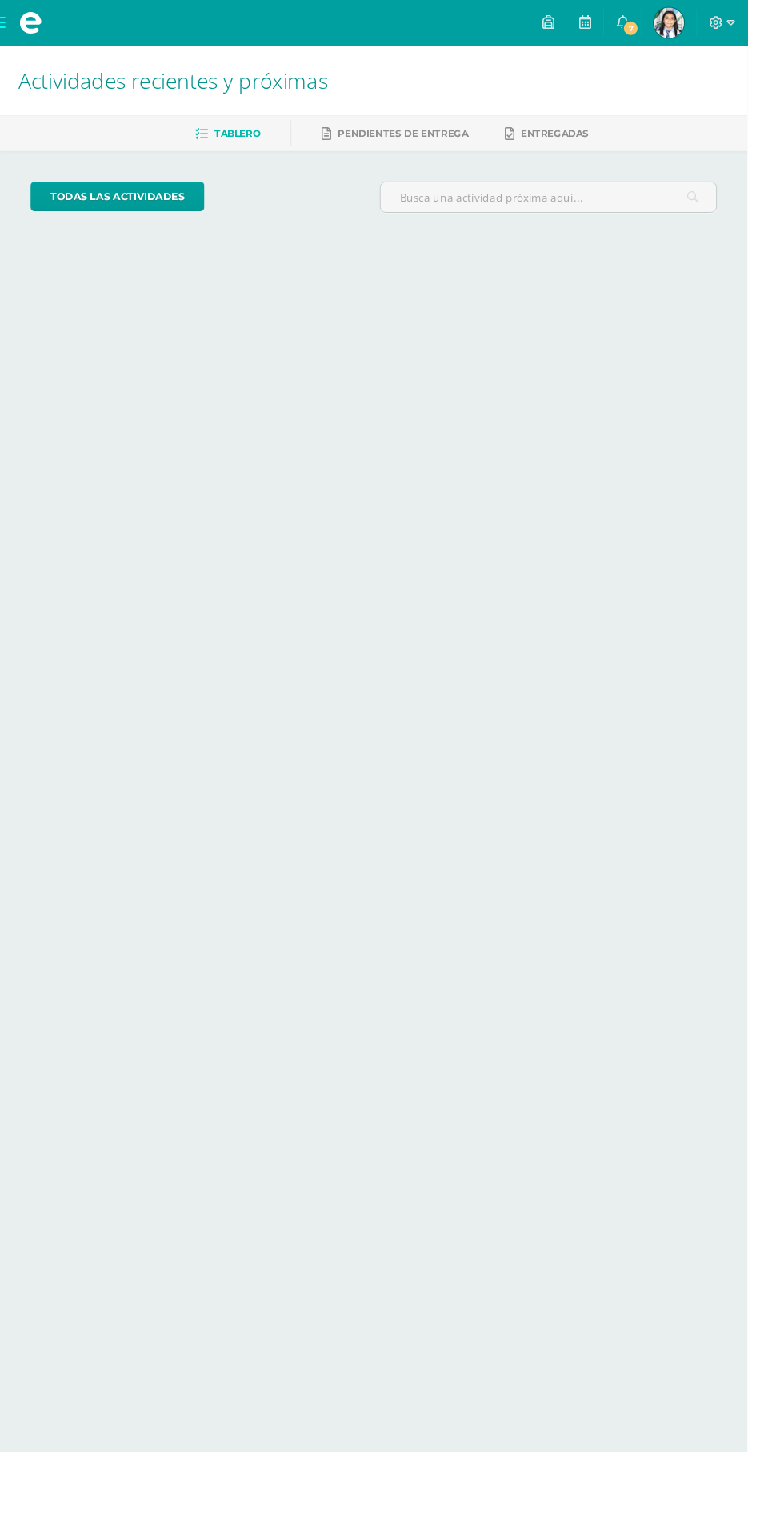
click at [721, 23] on span "[PERSON_NAME] Mi Perfil" at bounding box center [701, 24] width 39 height 32
click at [670, 30] on span "7" at bounding box center [662, 30] width 18 height 18
click at [670, 26] on span "7" at bounding box center [662, 30] width 18 height 18
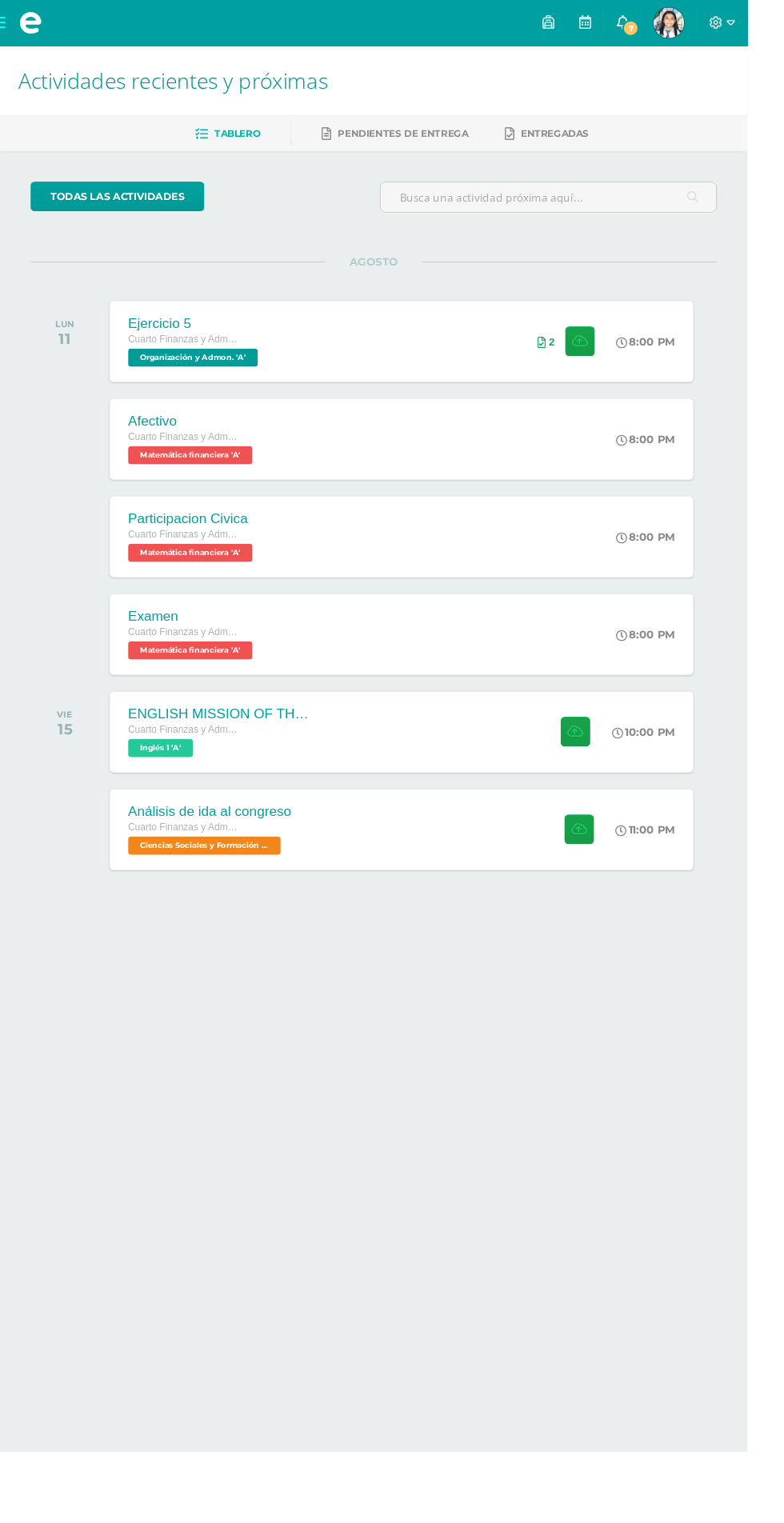
click at [670, 22] on span "7" at bounding box center [662, 30] width 18 height 18
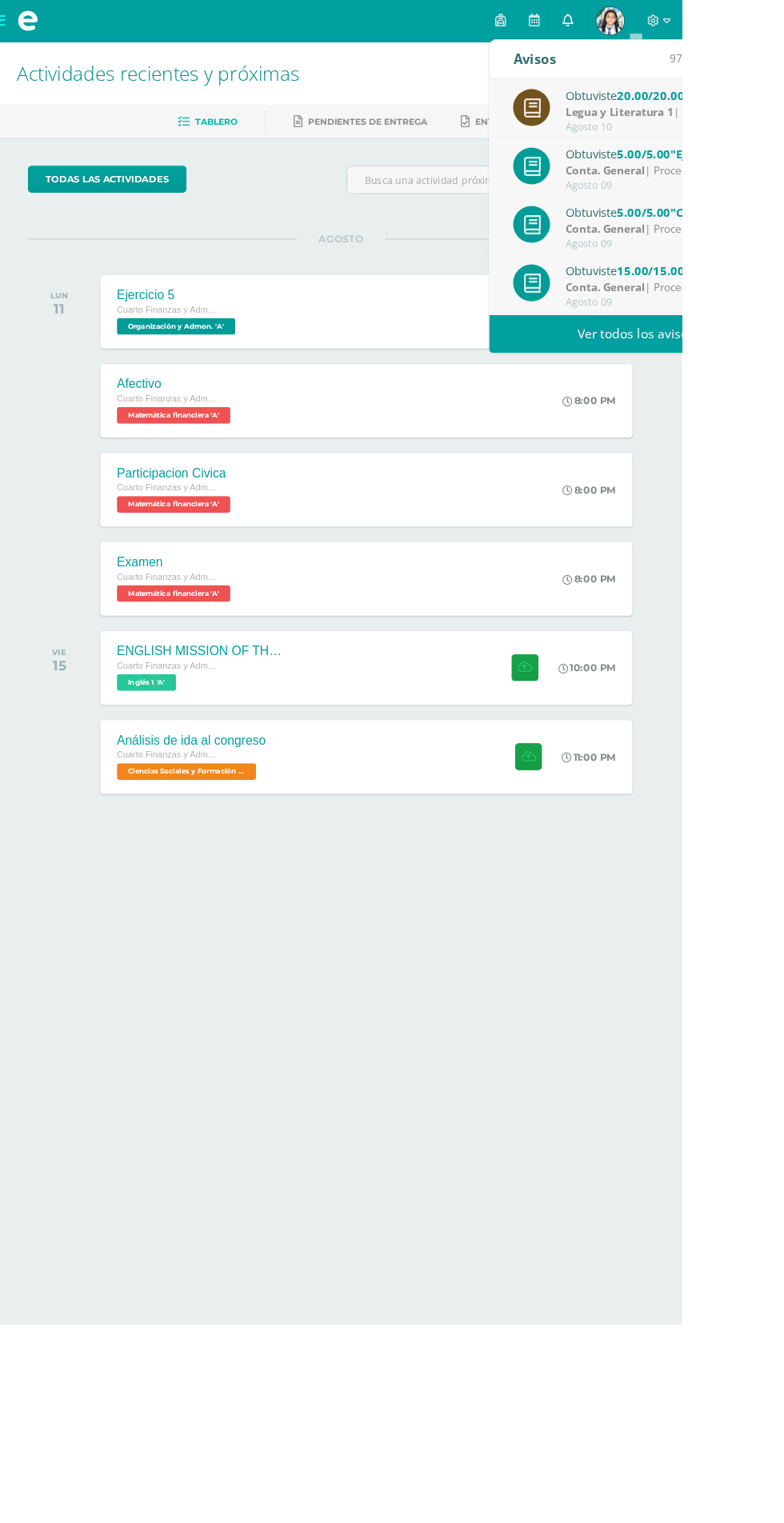
scroll to position [266, 0]
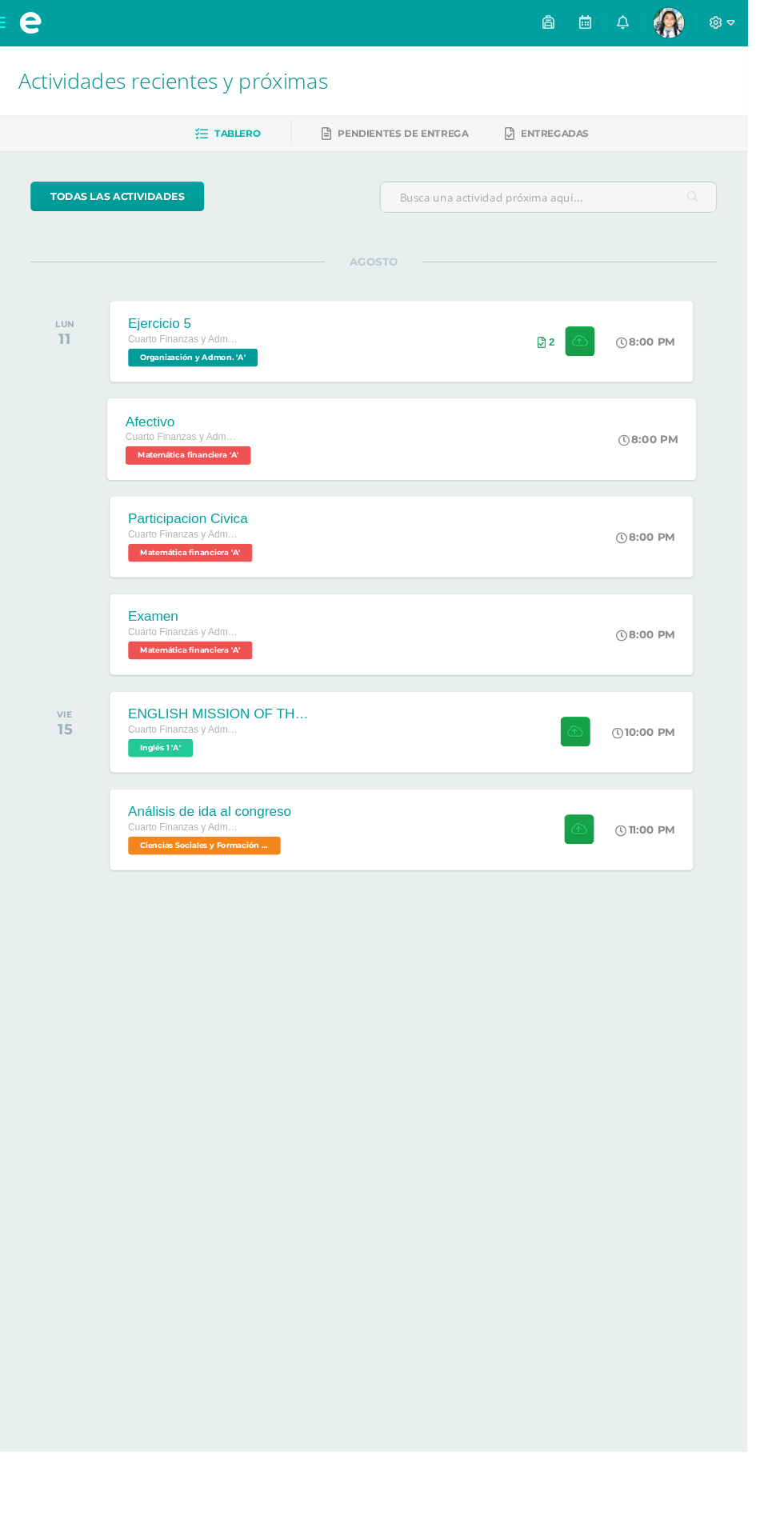
click at [725, 482] on div "8:00 PM" at bounding box center [688, 460] width 85 height 85
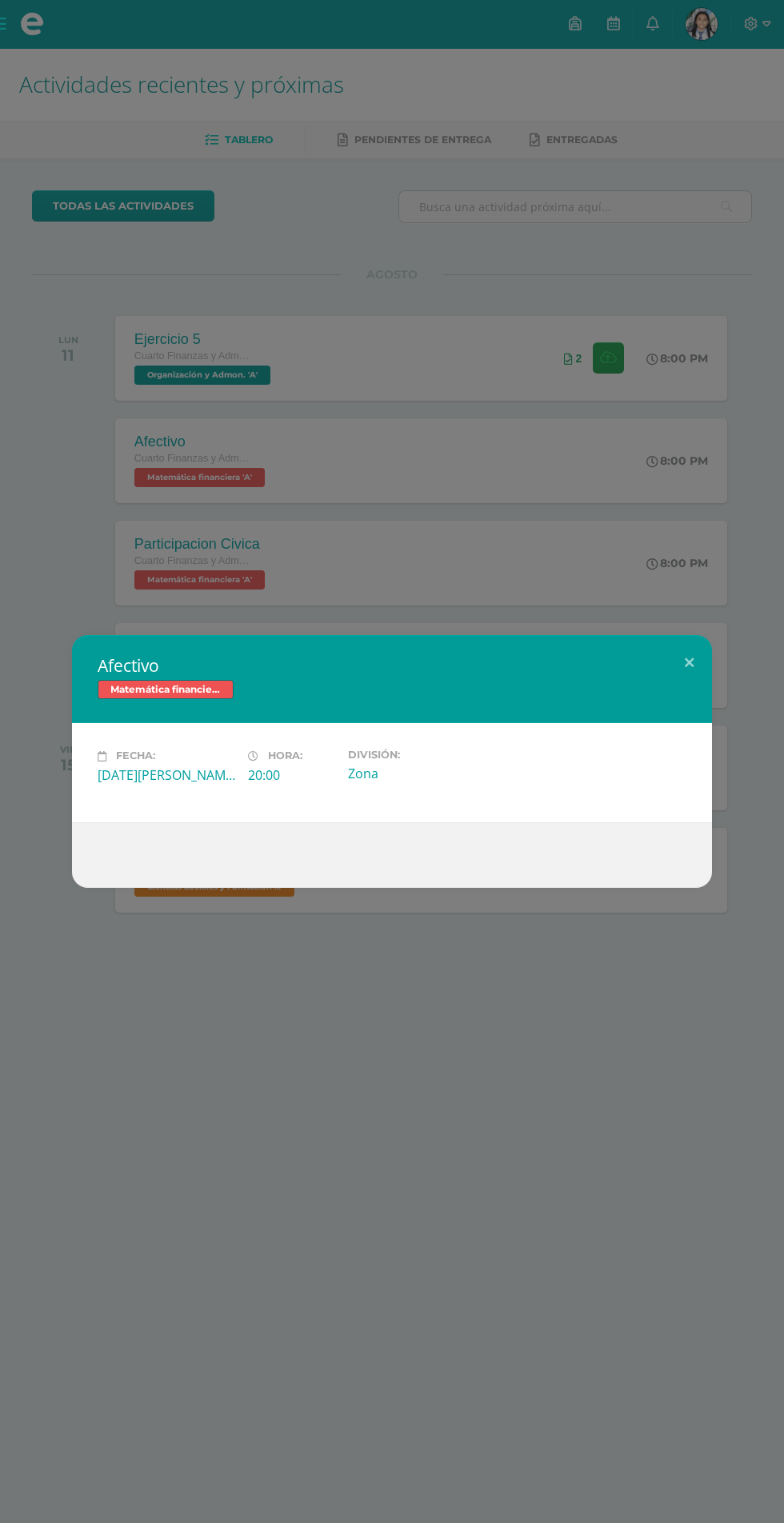
click at [707, 452] on div "Afectivo Matemática financiera Fecha: Lunes 11 de Agosto Hora: 20:00 División: …" at bounding box center [392, 762] width 784 height 1523
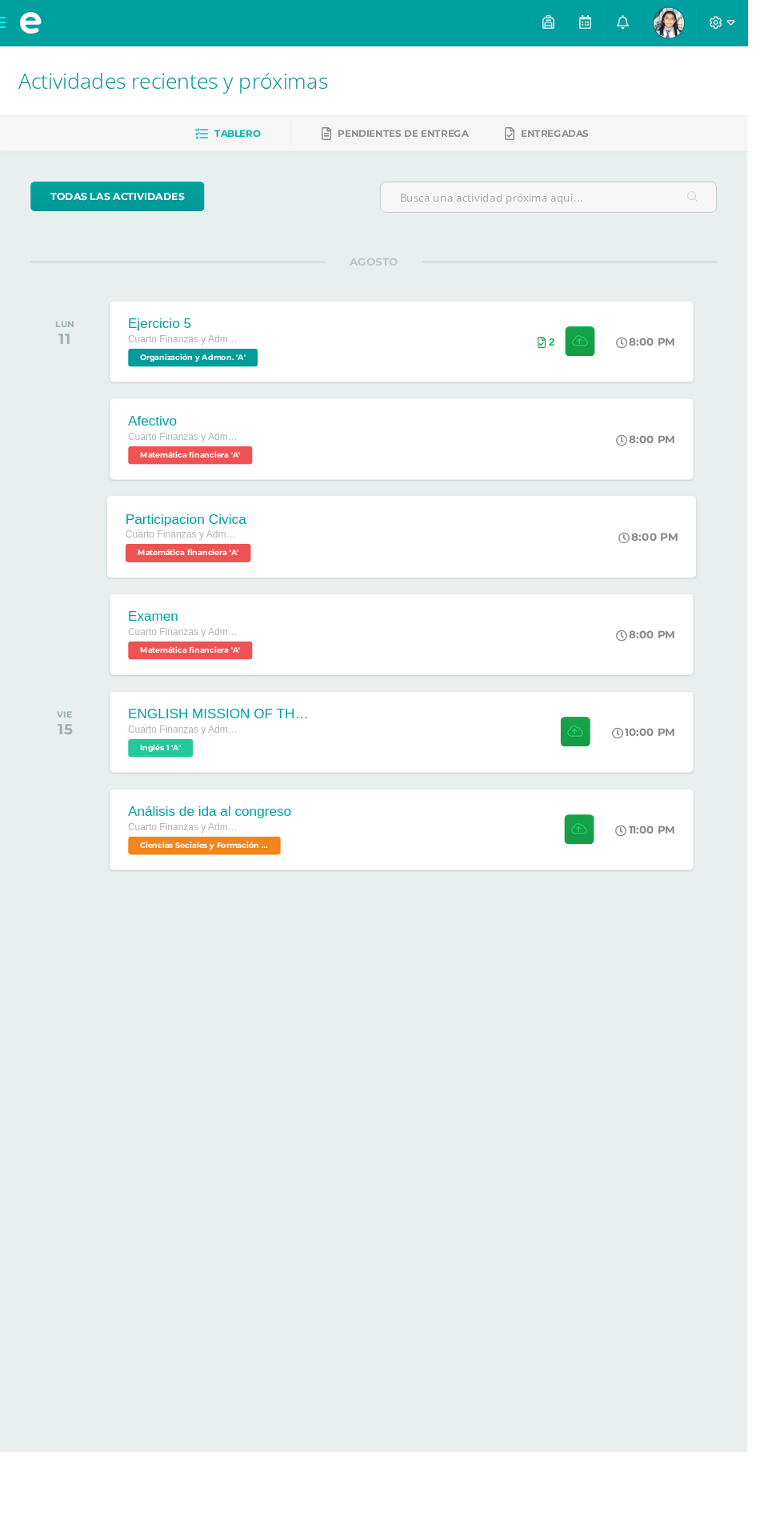
click at [655, 562] on icon at bounding box center [655, 564] width 12 height 12
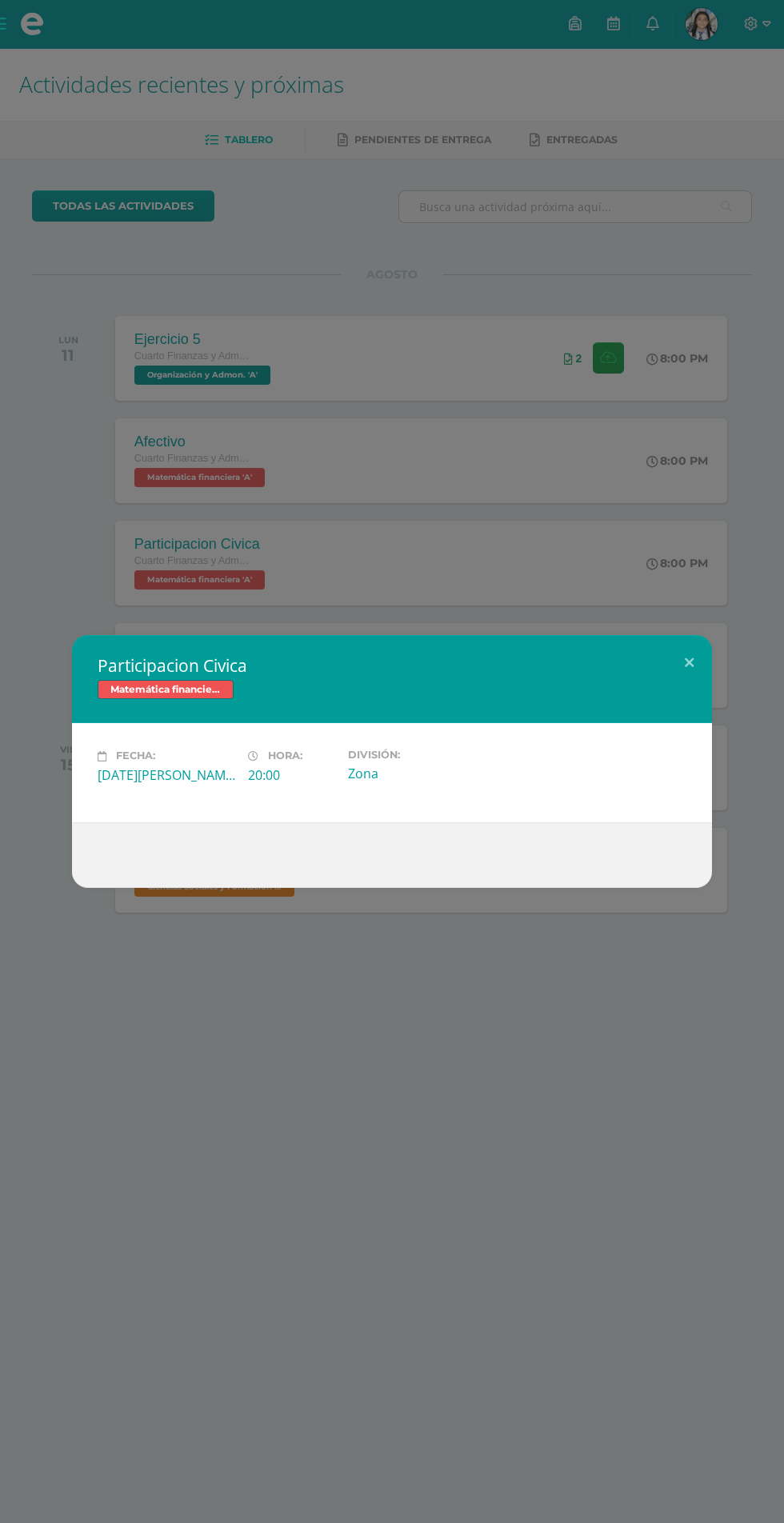
click at [705, 464] on div "Participacion Civica Matemática financiera Fecha: Lunes 11 de Agosto Hora: 20:0…" at bounding box center [392, 762] width 784 height 1523
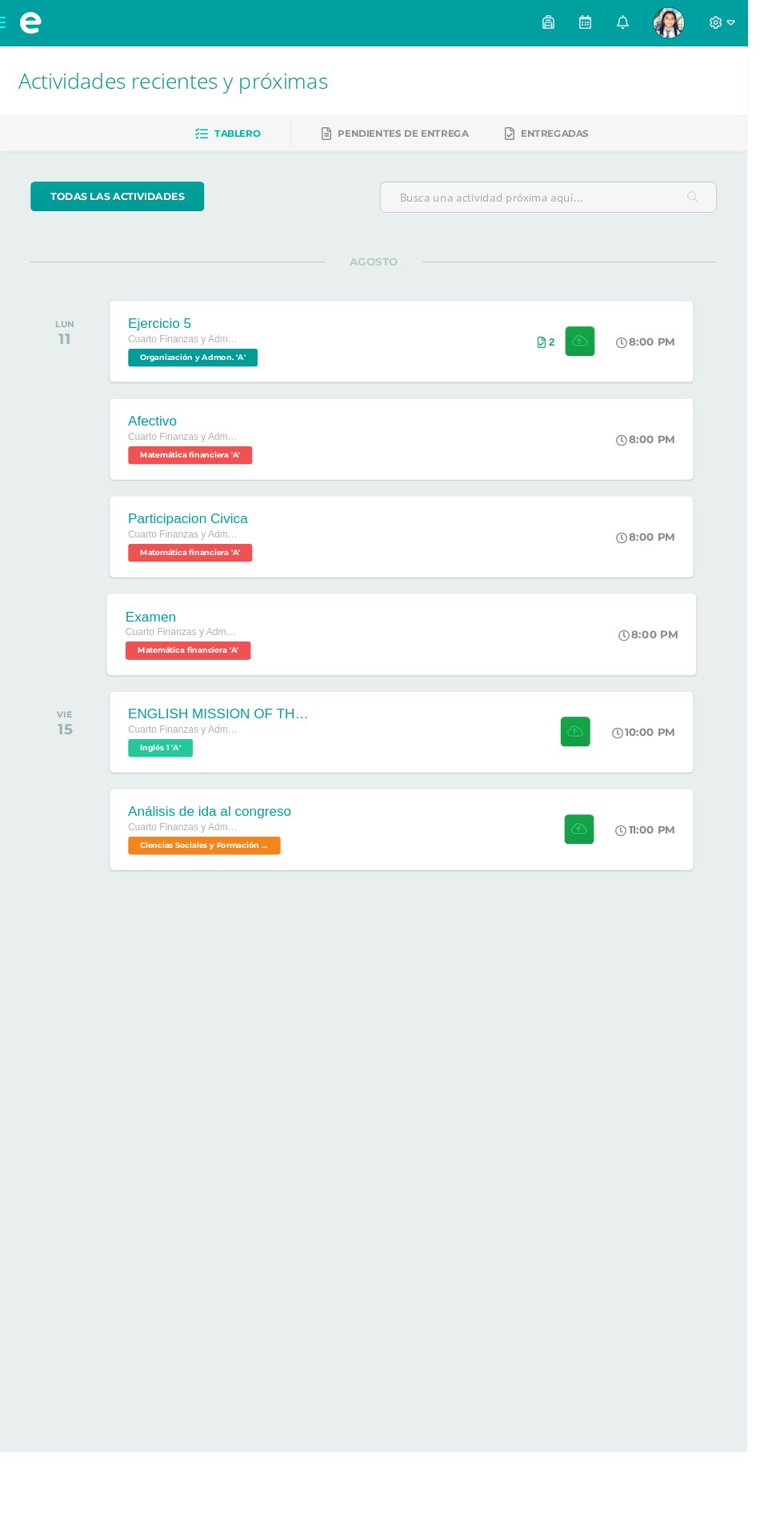
click at [632, 635] on div "Examen Cuarto Finanzas y Admon Diario Matemática financiera 'A' 8:00 PM Examen …" at bounding box center [421, 665] width 618 height 85
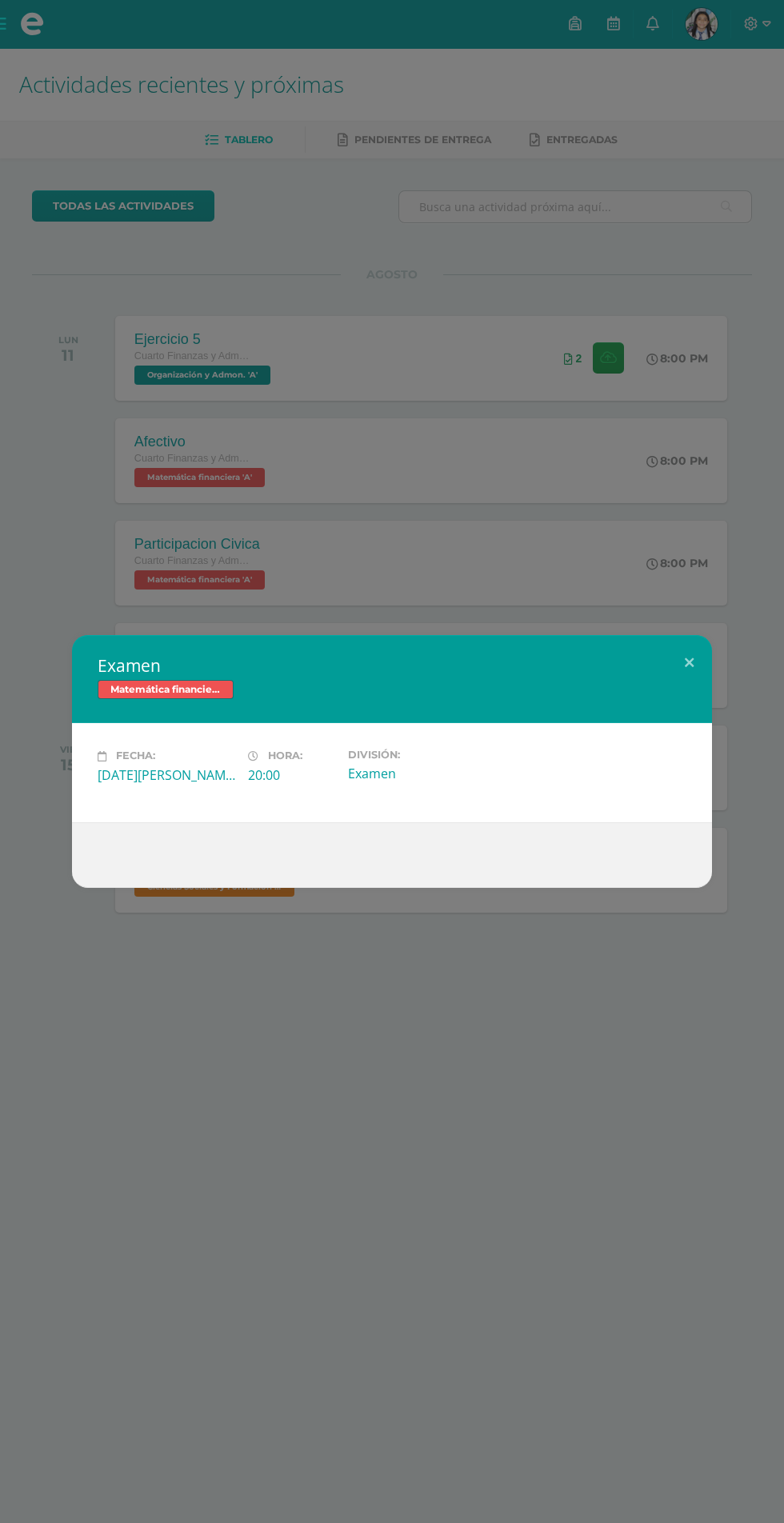
click at [673, 396] on div "Examen Matemática financiera Fecha: Lunes 11 de Agosto Hora: 20:00 División: Ex…" at bounding box center [392, 762] width 784 height 1523
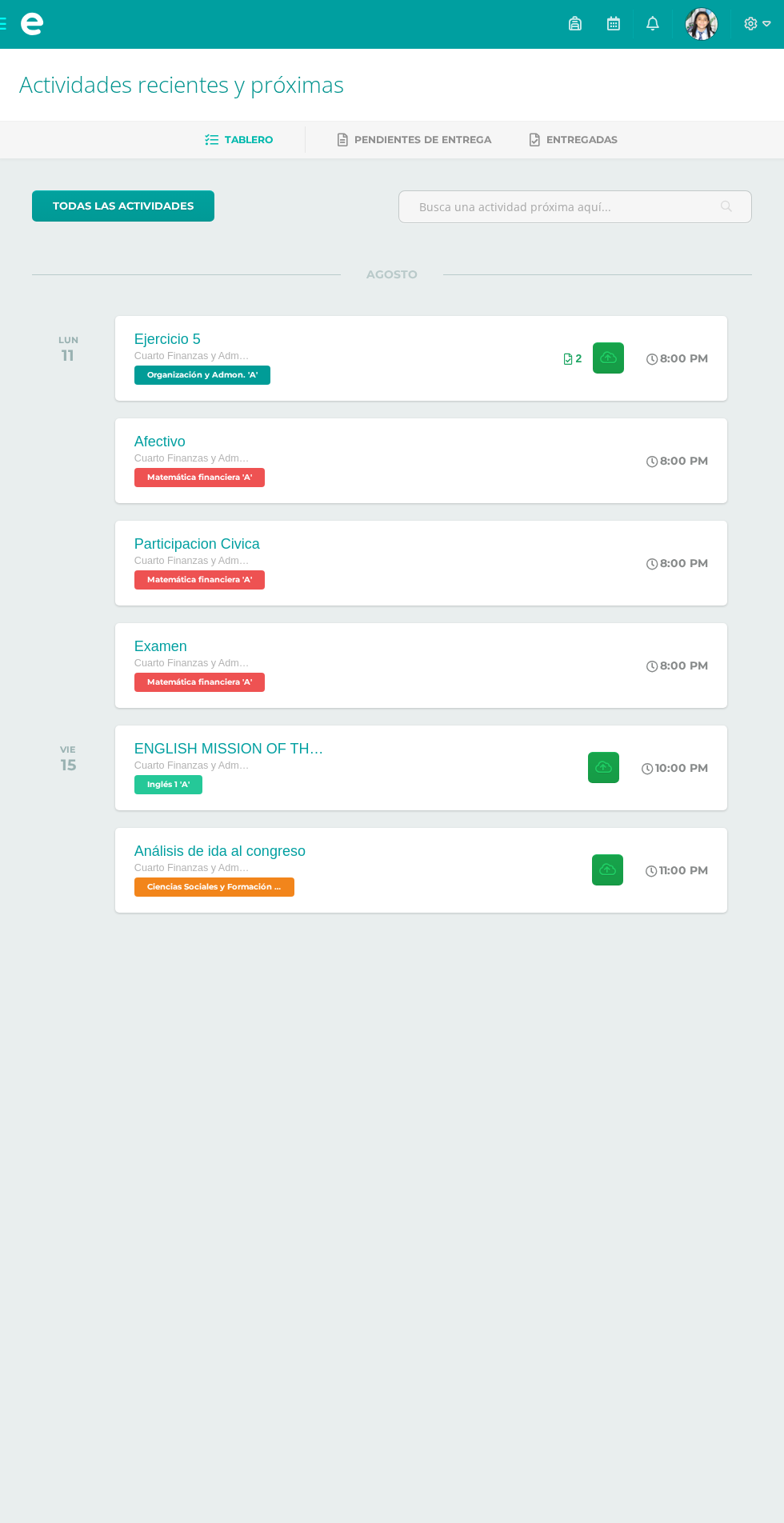
click at [643, 468] on div "Examen Matemática financiera Fecha: Lunes 11 de Agosto Hora: 20:00 División: Ex…" at bounding box center [392, 762] width 784 height 1523
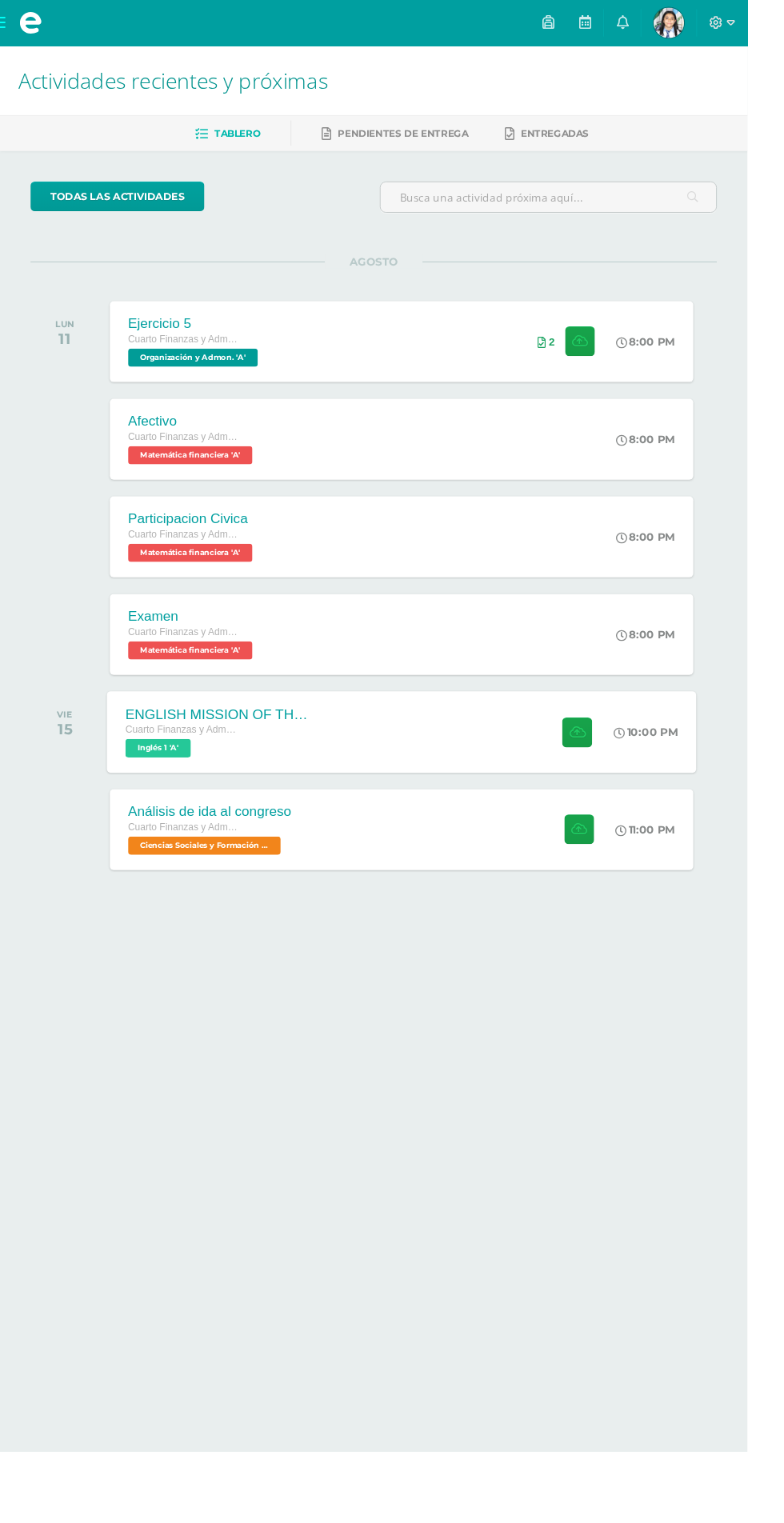
click at [645, 768] on icon at bounding box center [650, 769] width 12 height 12
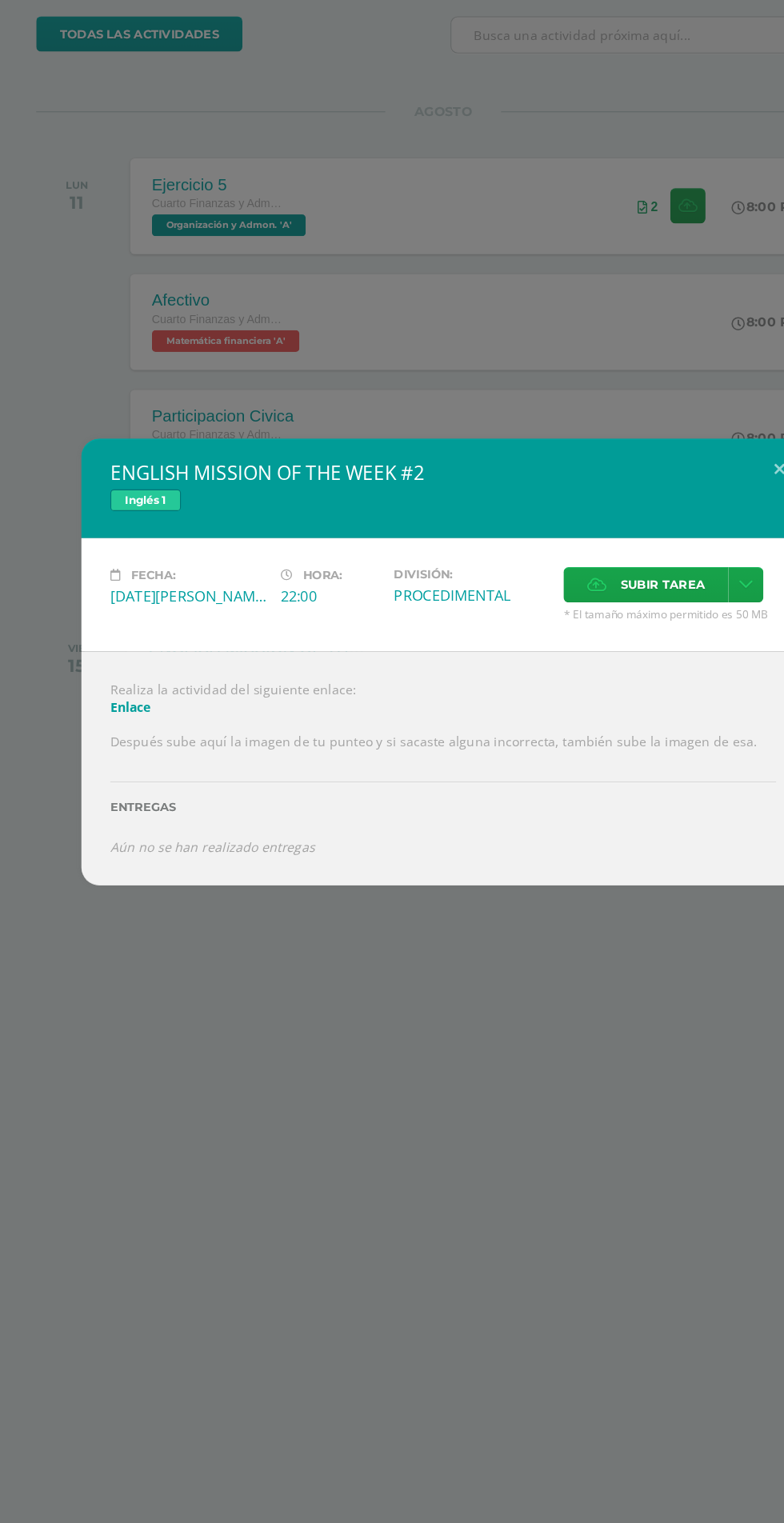
scroll to position [0, 0]
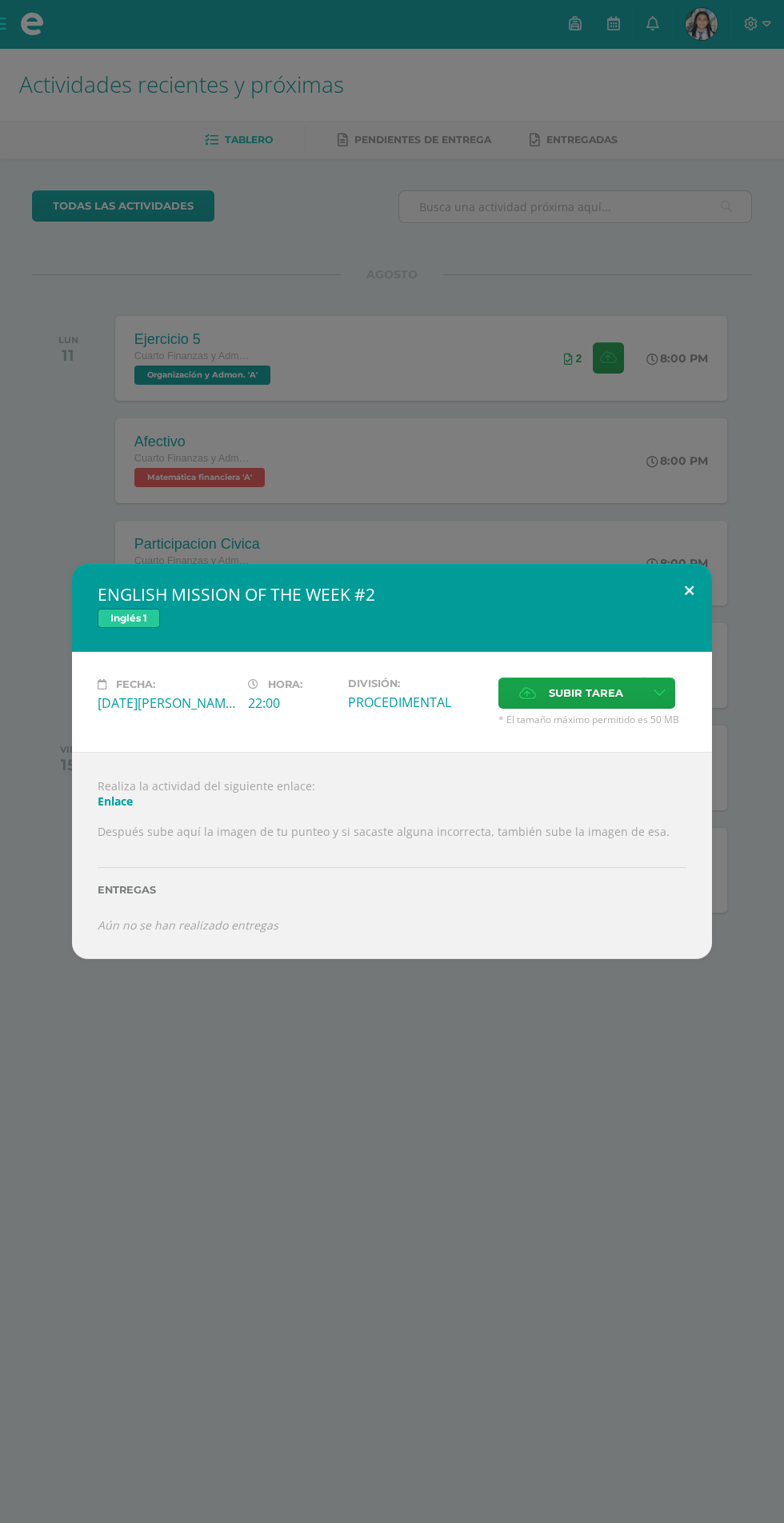
click at [689, 592] on button at bounding box center [689, 591] width 46 height 55
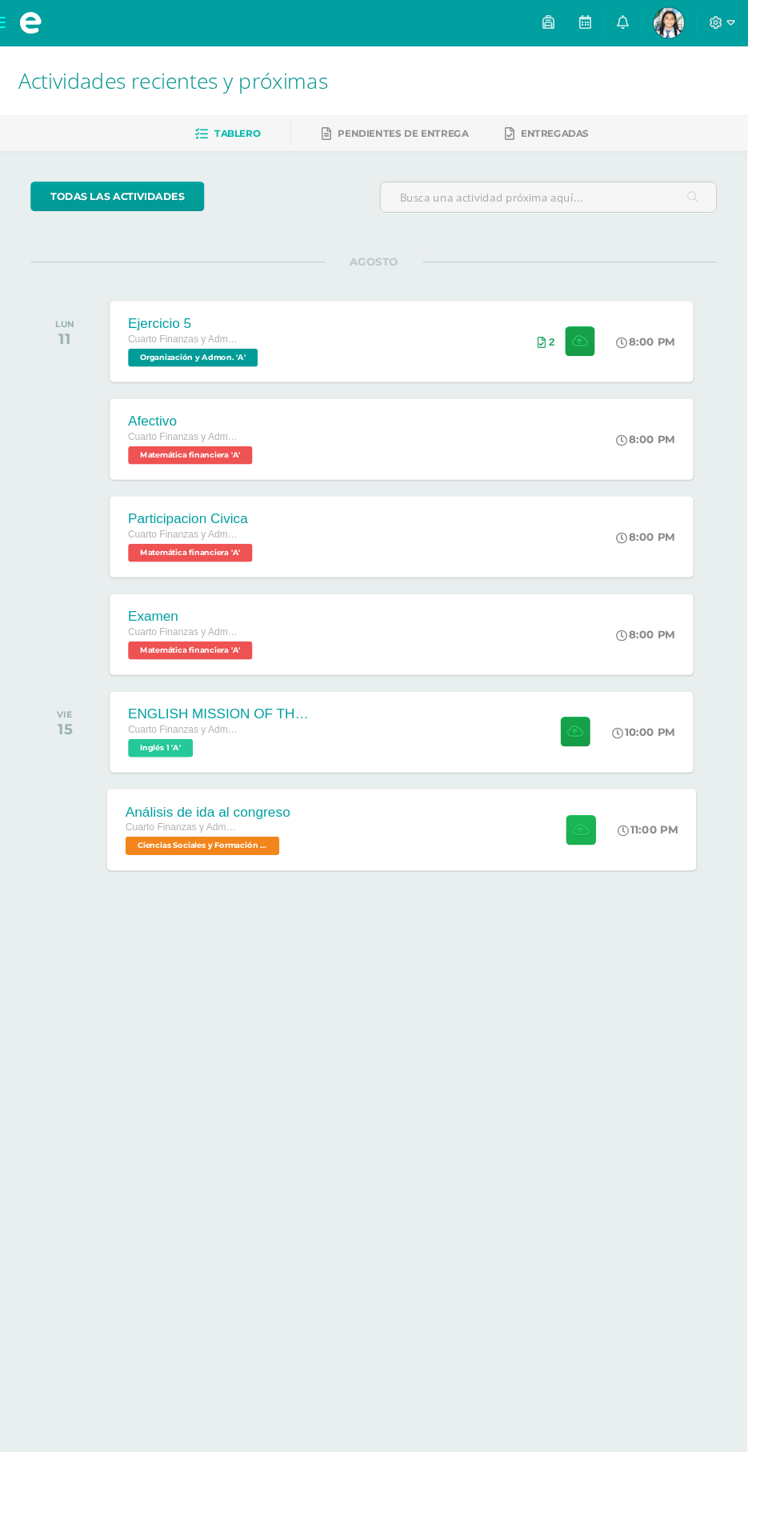
click at [615, 873] on button at bounding box center [609, 869] width 31 height 31
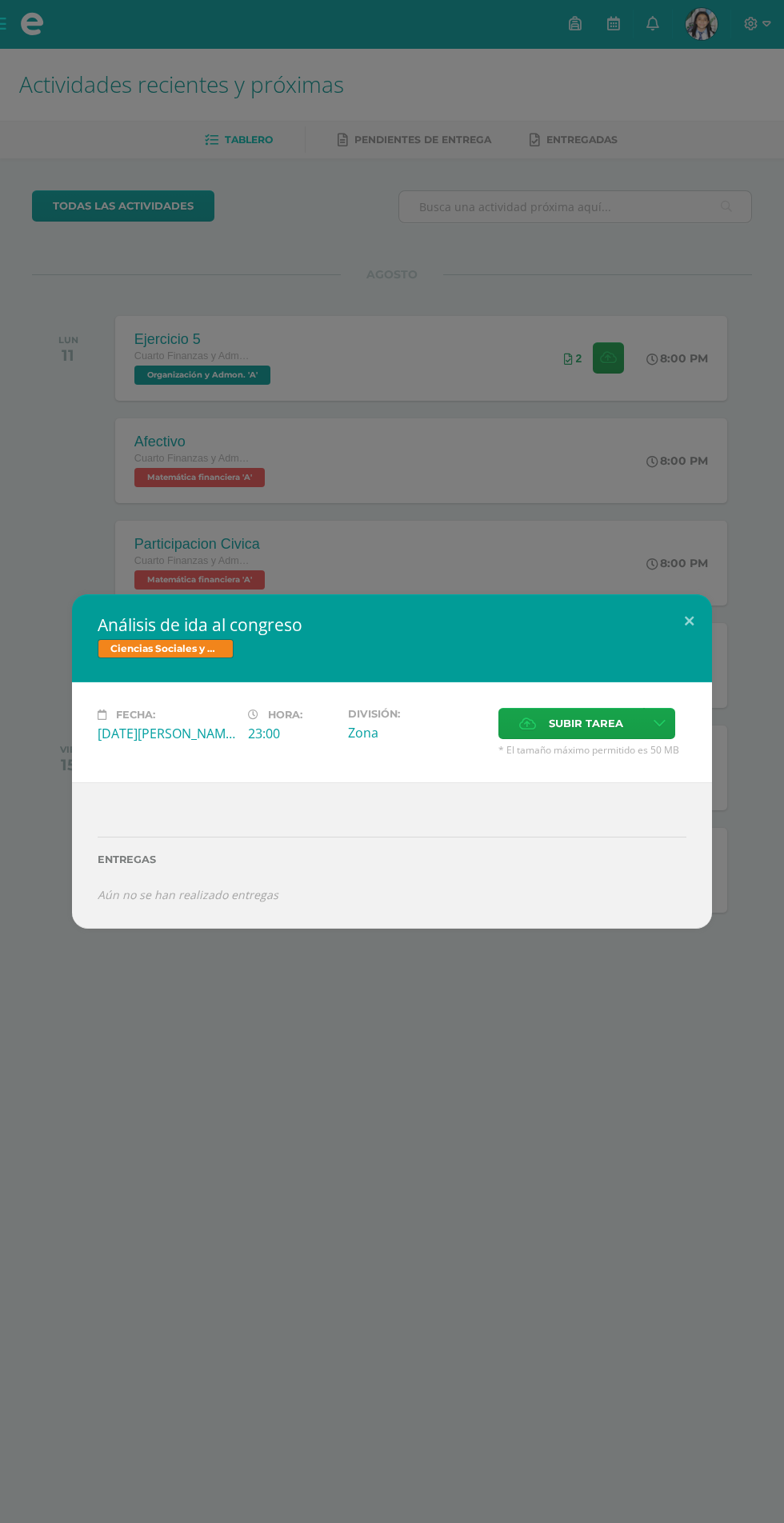
click at [681, 643] on div "Ciencias Sociales y Formación Ciudadana" at bounding box center [392, 650] width 588 height 23
click at [689, 620] on button at bounding box center [689, 621] width 46 height 55
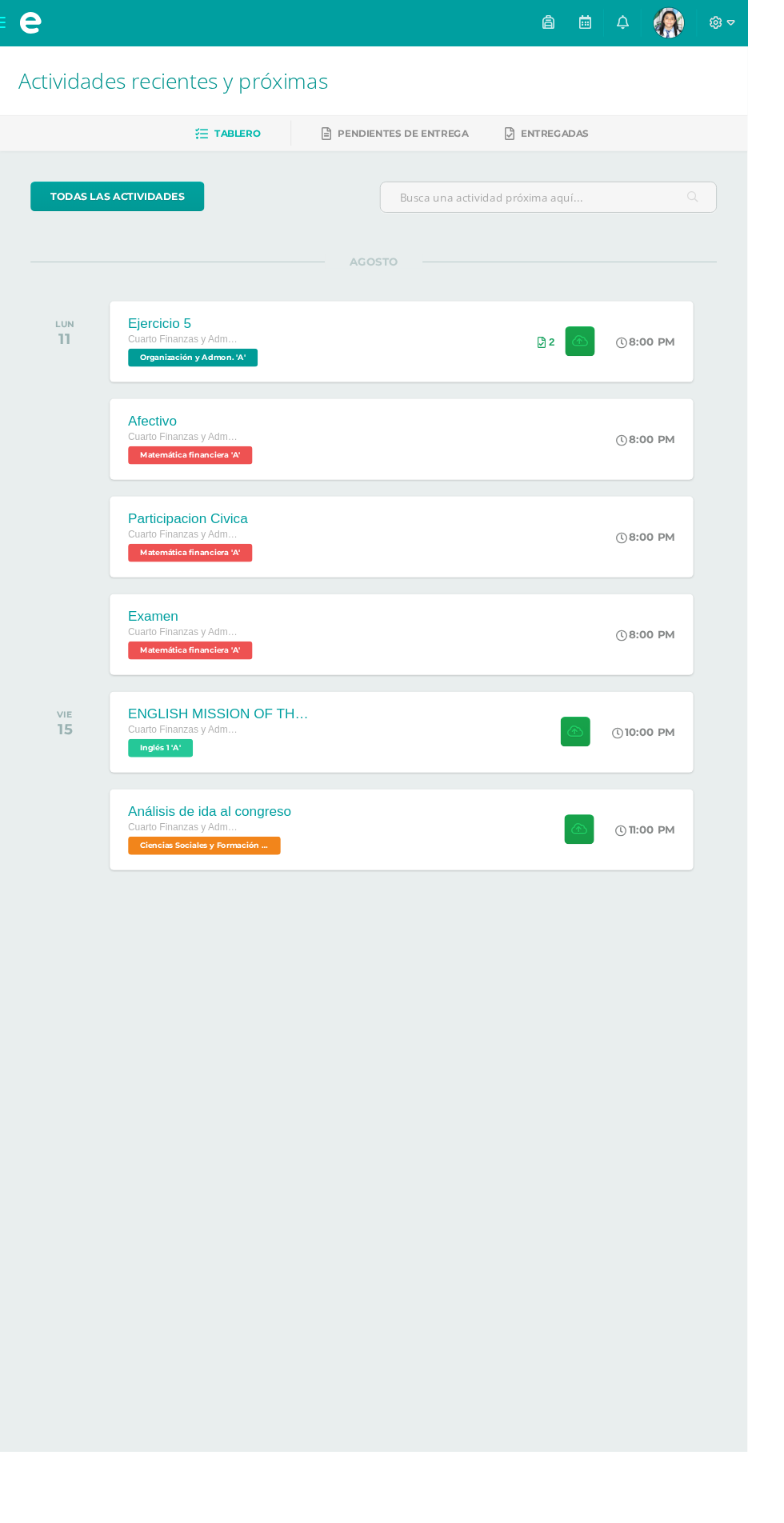
click at [32, 26] on span at bounding box center [32, 24] width 24 height 24
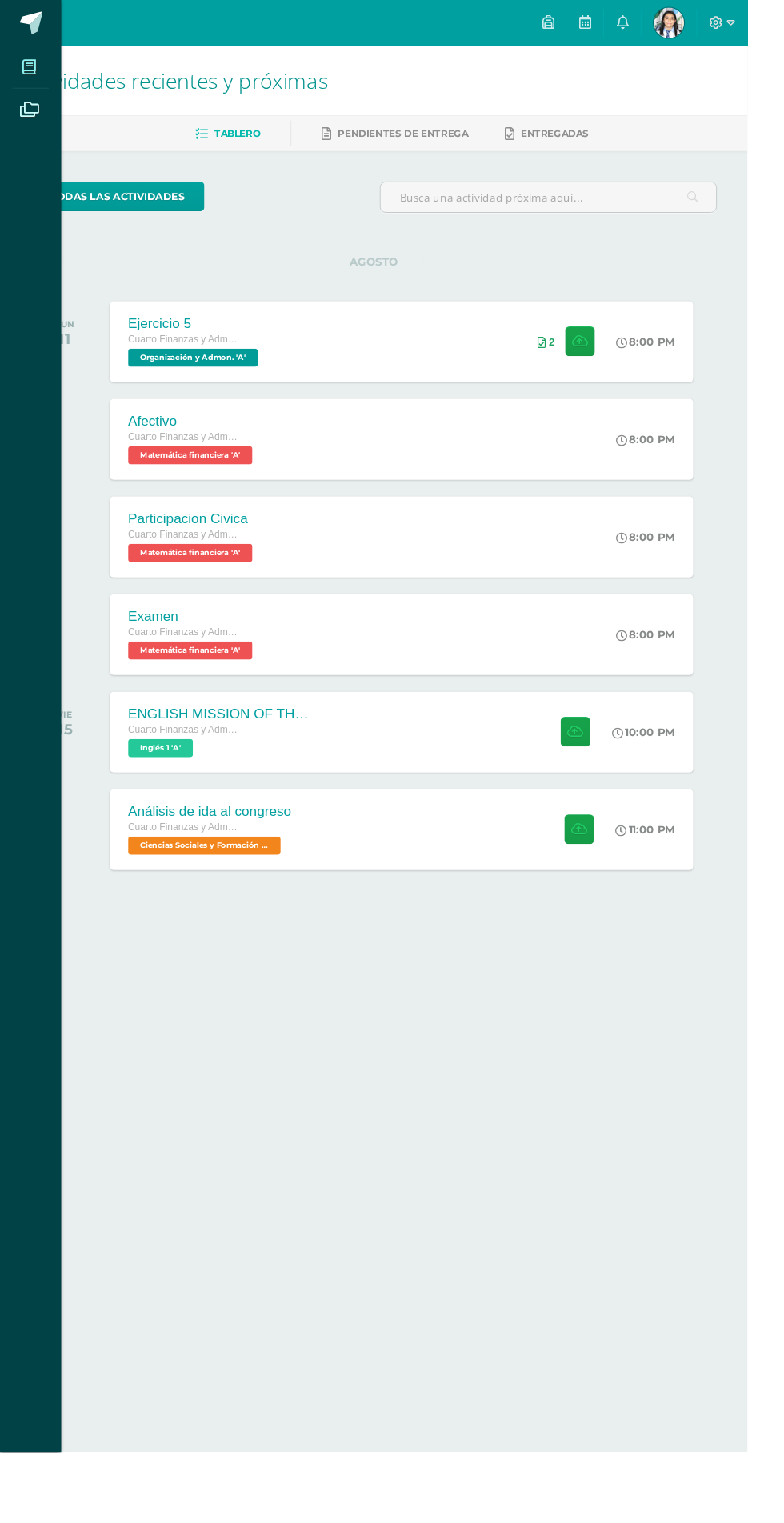
click at [40, 74] on span at bounding box center [31, 70] width 36 height 36
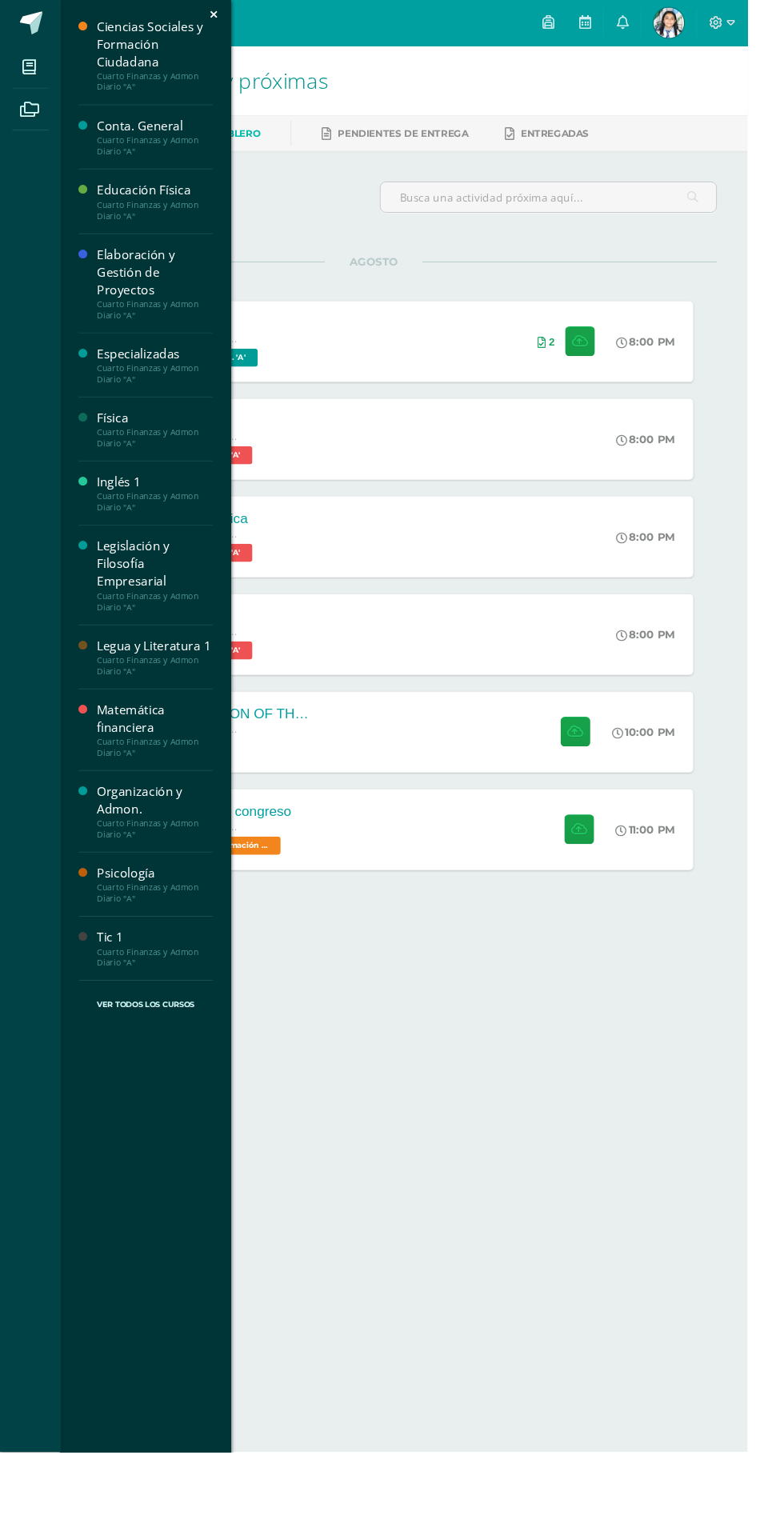
click at [172, 758] on div "Matemática financiera" at bounding box center [162, 754] width 122 height 37
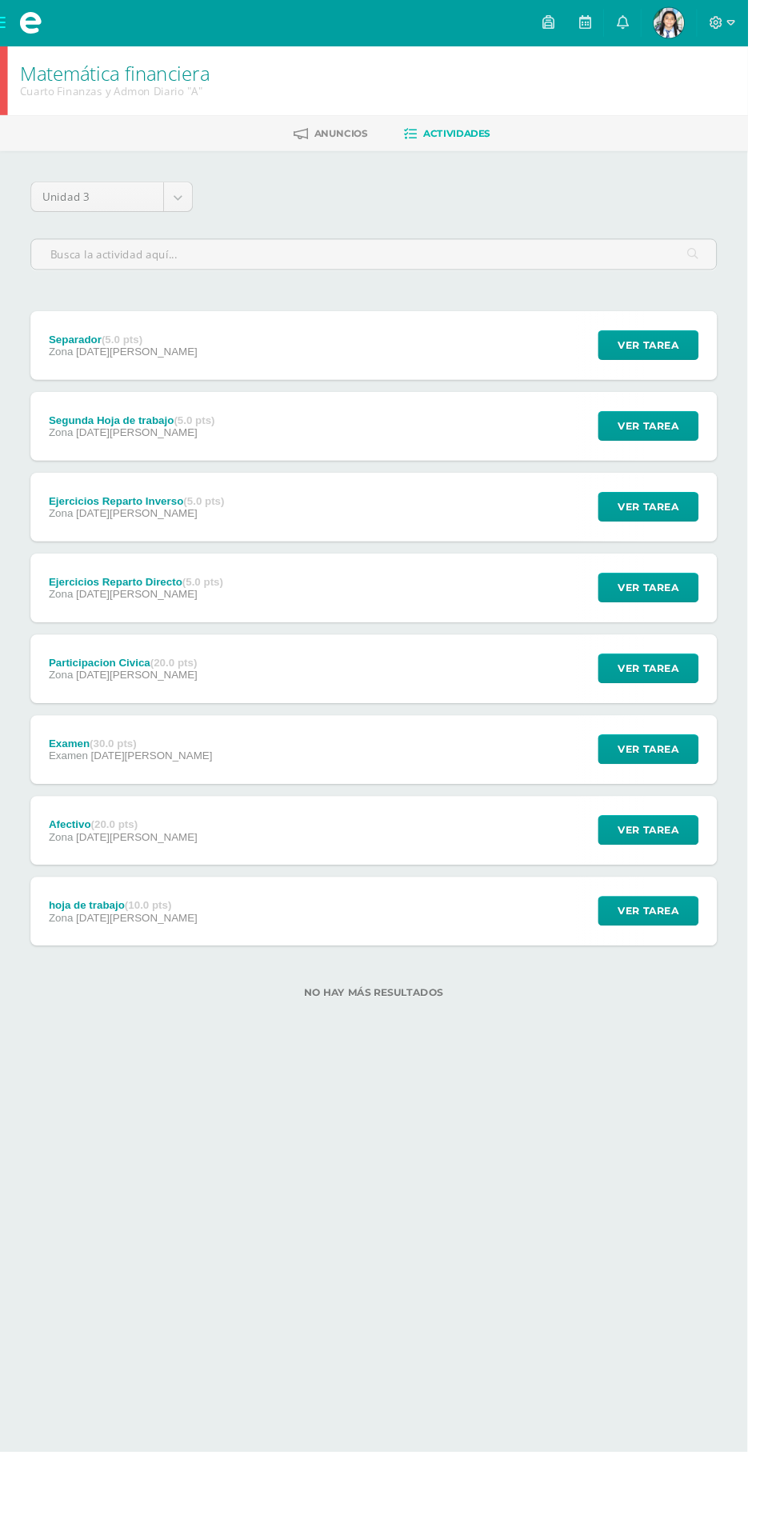
click at [401, 689] on div "Participacion Civica (20.0 pts) Zona 11 de Agosto Ver tarea Participacion Civic…" at bounding box center [391, 702] width 720 height 72
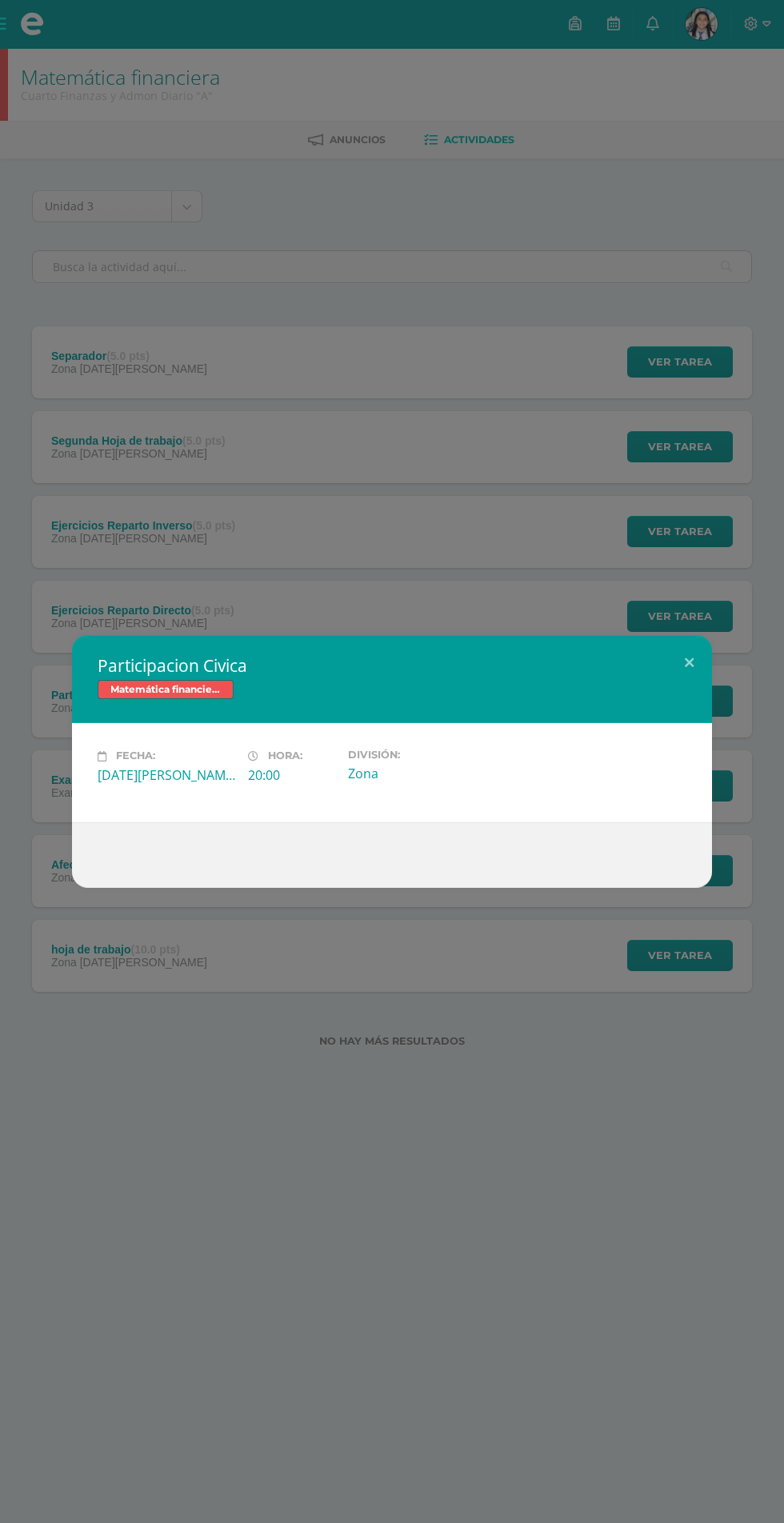
click at [571, 487] on div "Participacion Civica Matemática financiera Fecha: Lunes 11 de Agosto Hora: 20:0…" at bounding box center [392, 762] width 784 height 1523
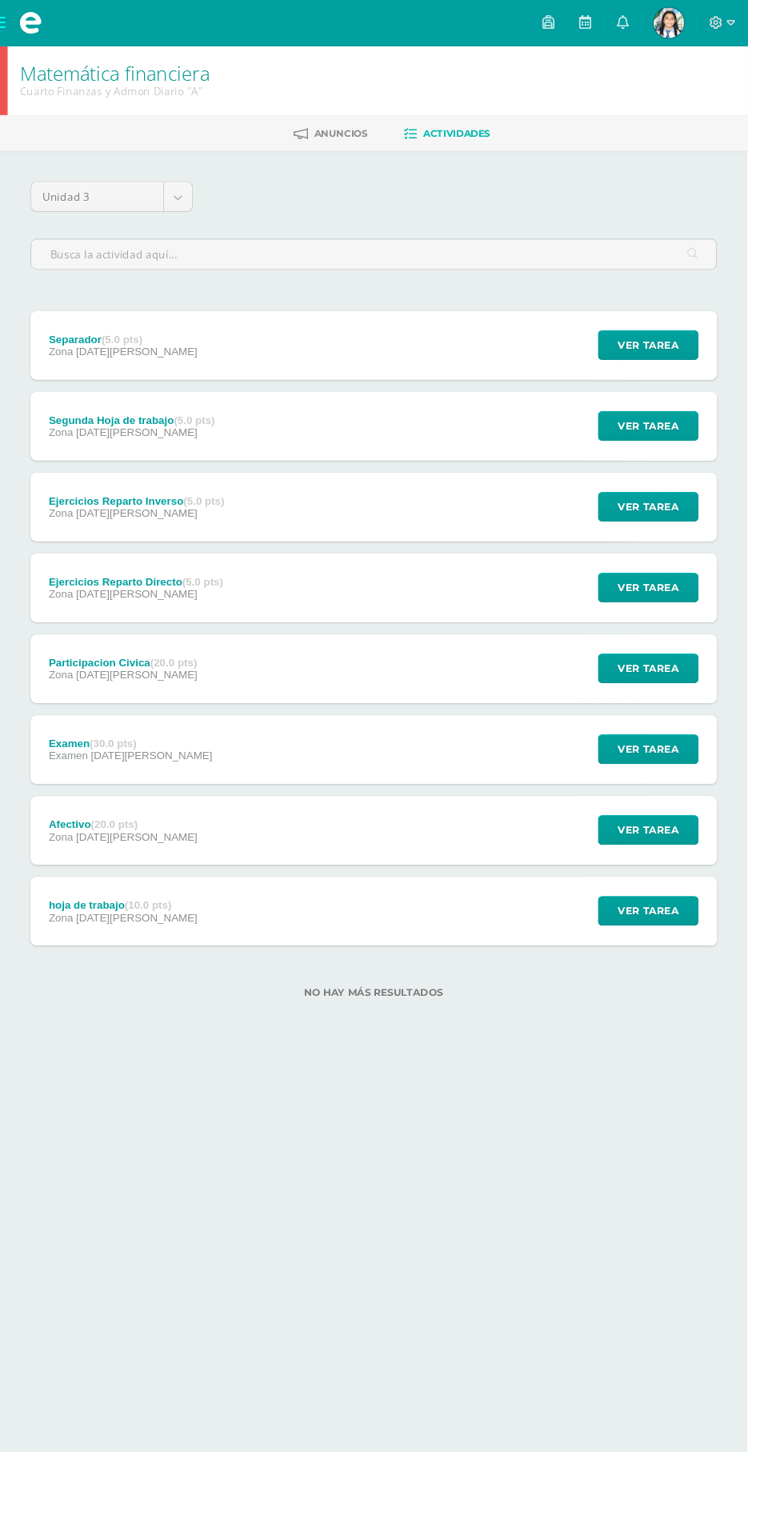
click at [461, 476] on div "Segunda Hoja de trabajo (5.0 pts) Zona 17 de Agosto Ver tarea Segunda Hoja de t…" at bounding box center [391, 448] width 720 height 72
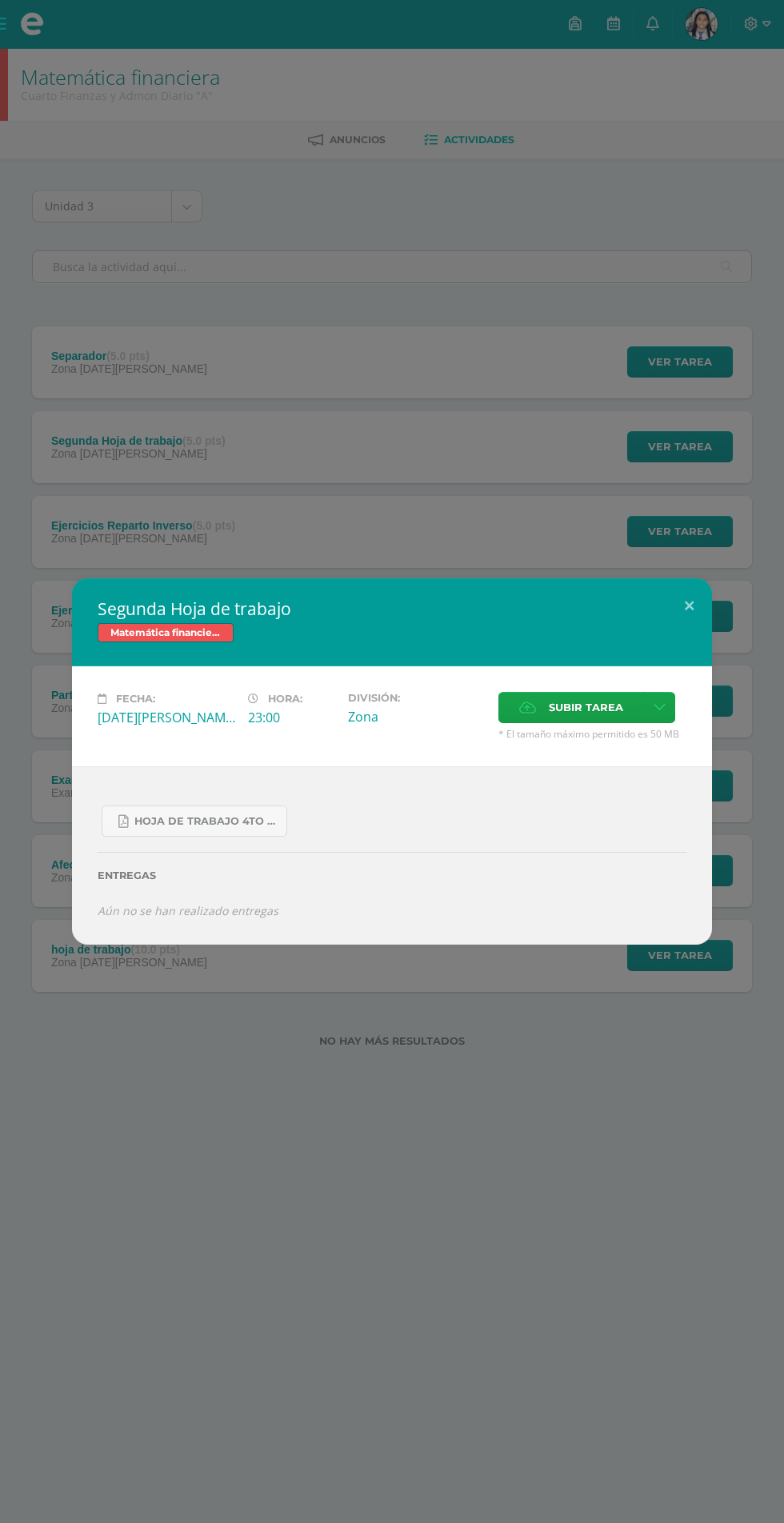
click at [452, 435] on div "Segunda Hoja de trabajo Matemática financiera Fecha: Domingo 17 de Agosto Hora:…" at bounding box center [392, 762] width 784 height 1523
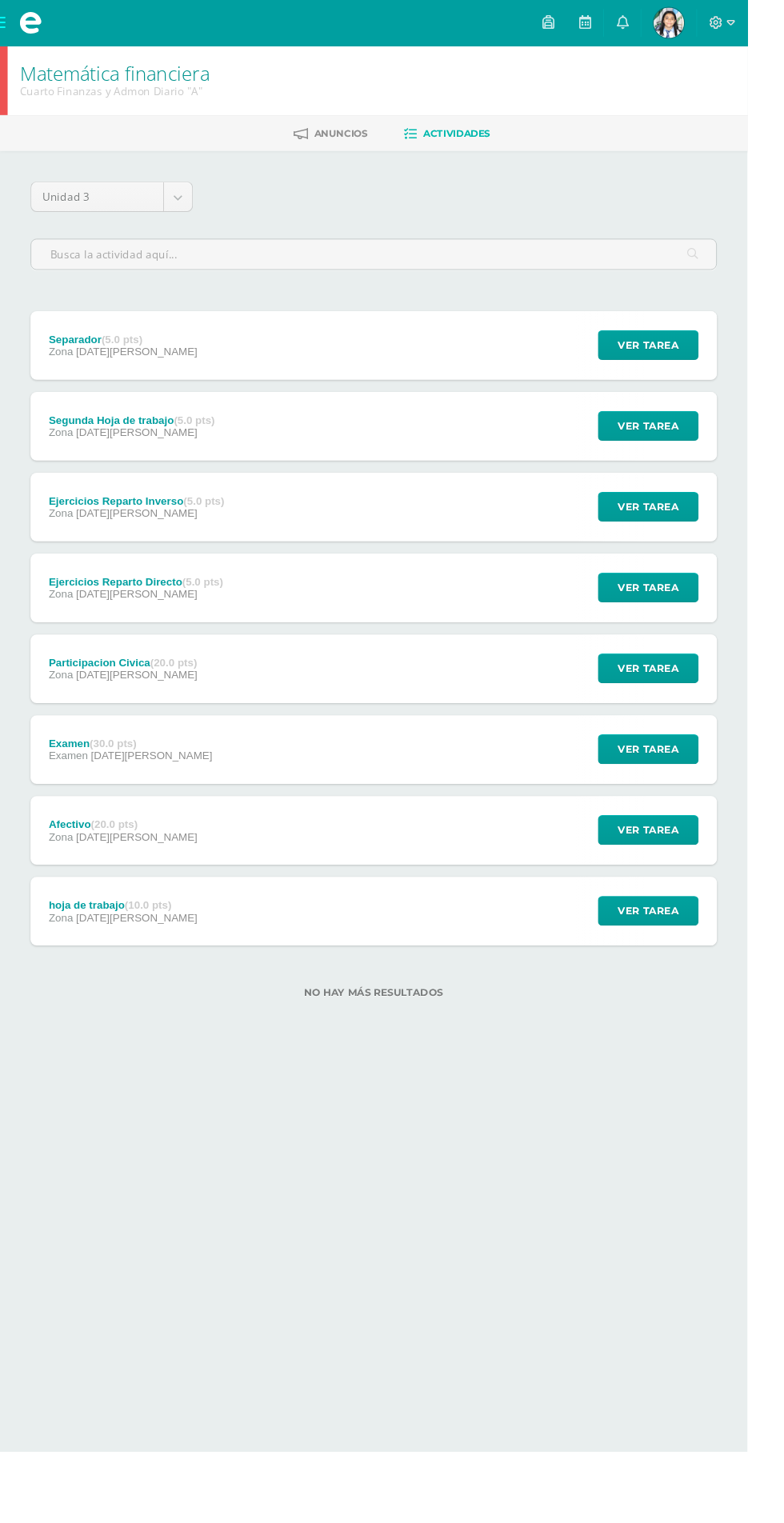
click at [461, 468] on div "Segunda Hoja de trabajo (5.0 pts) Zona 17 de Agosto Ver tarea Segunda Hoja de t…" at bounding box center [391, 448] width 720 height 72
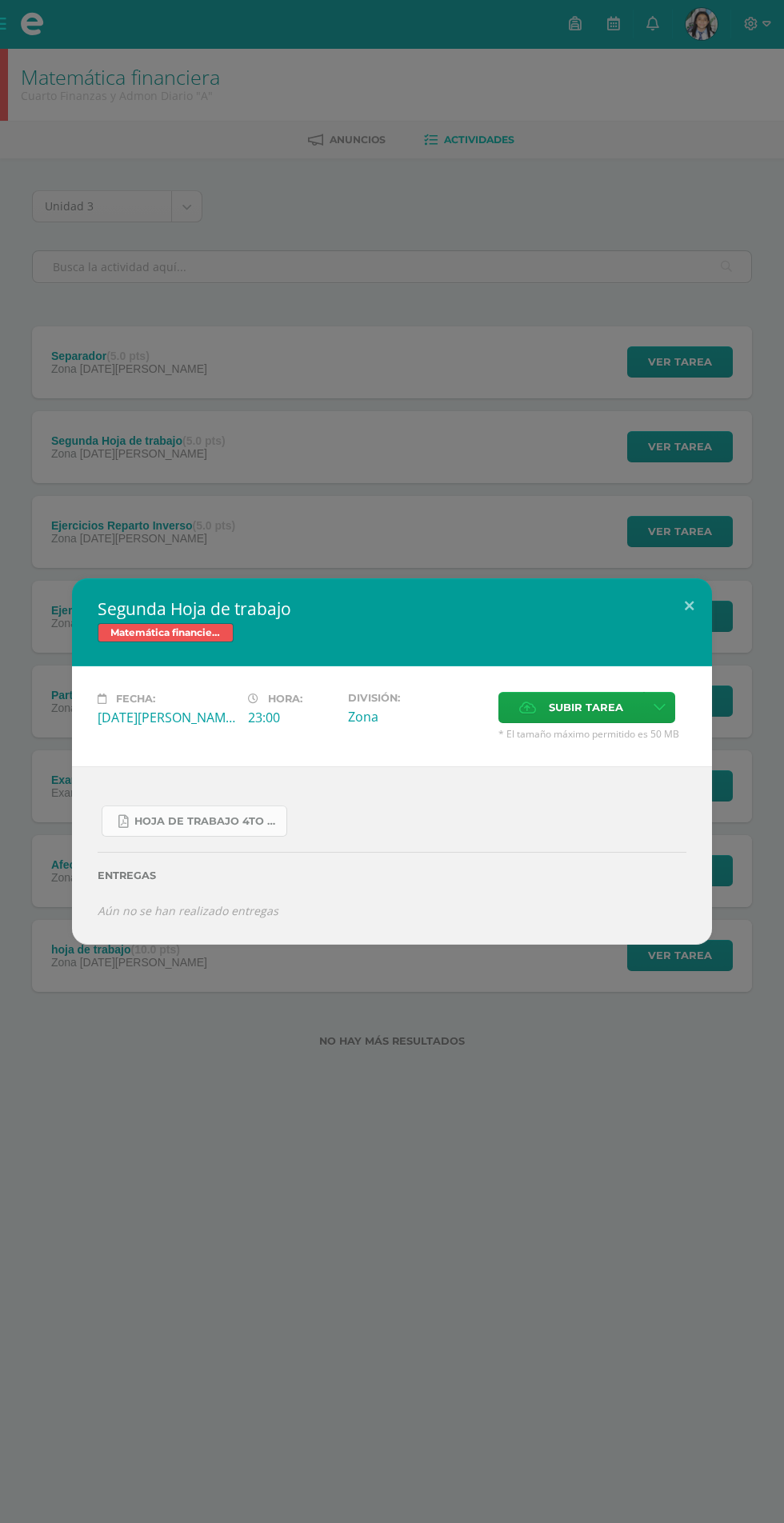
click at [245, 823] on span "Hoja de Trabajo 4to finanzas.pdf" at bounding box center [206, 821] width 144 height 13
click at [689, 605] on button at bounding box center [689, 605] width 46 height 55
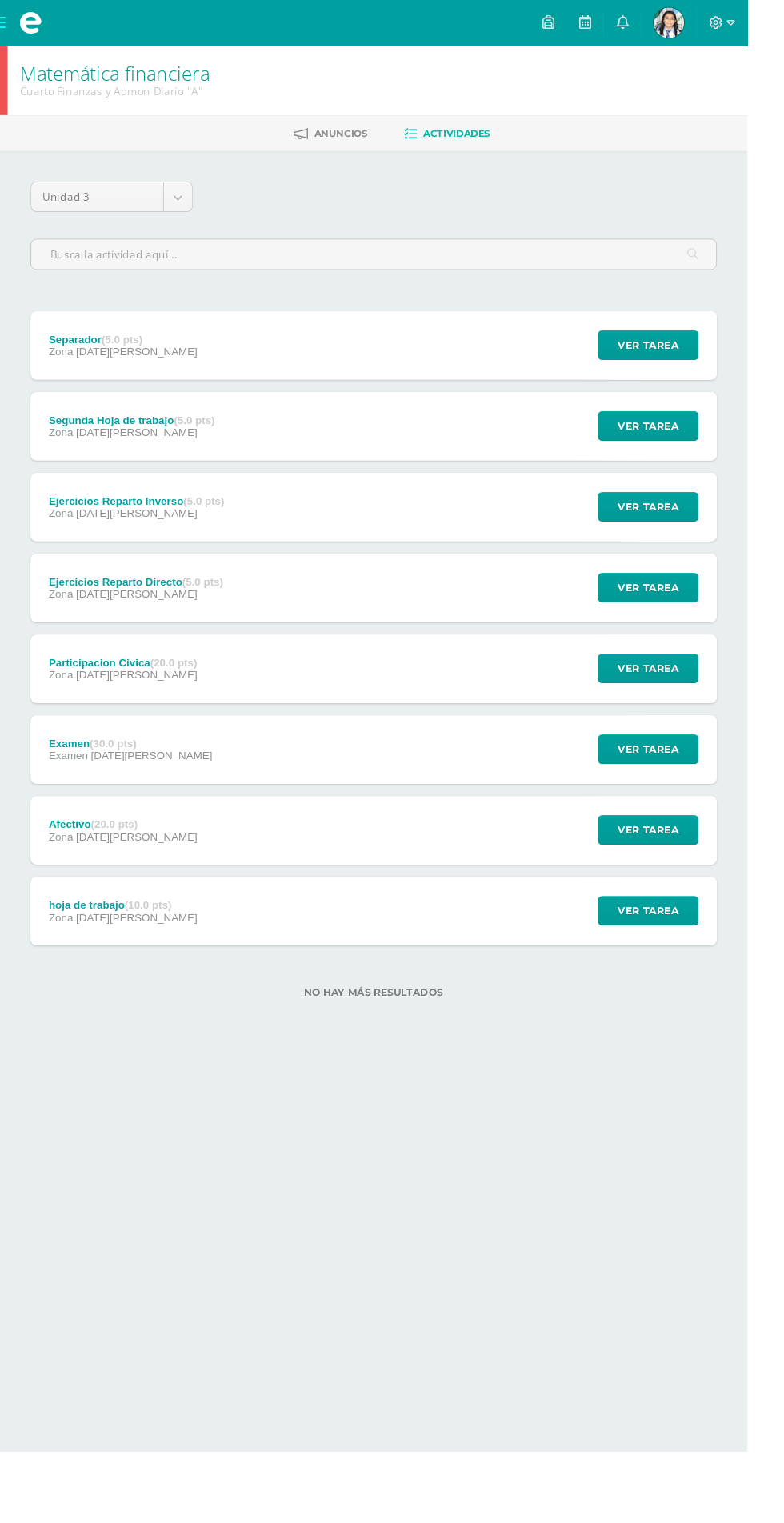
click at [476, 985] on div "hoja de trabajo (10.0 pts) Zona 01 de Agosto Ver tarea hoja de trabajo Matemáti…" at bounding box center [391, 956] width 720 height 72
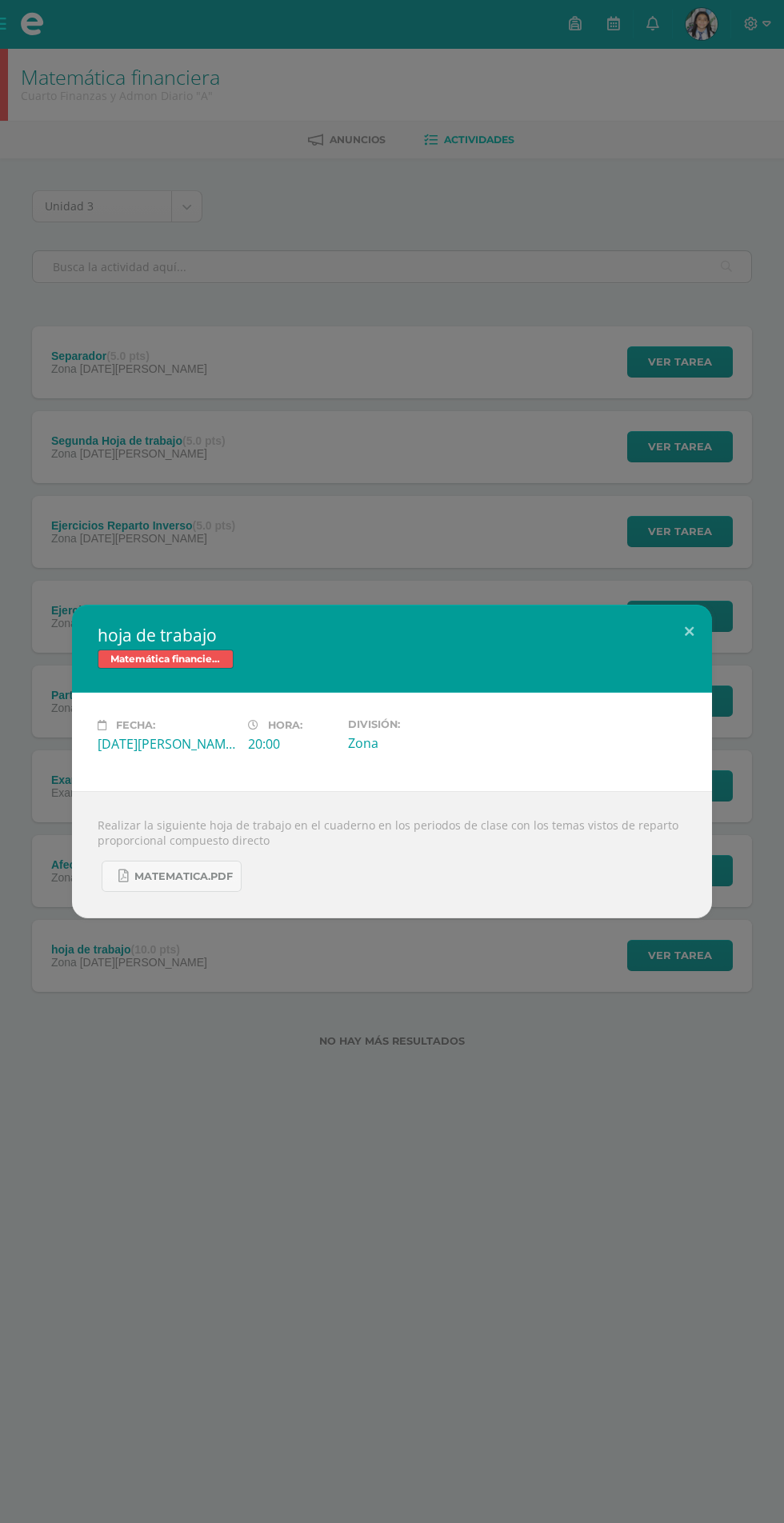
click at [690, 680] on div "hoja de trabajo Matemática financiera" at bounding box center [392, 649] width 640 height 88
click at [233, 877] on link "matematica.pdf" at bounding box center [171, 876] width 140 height 31
click at [677, 655] on div "Matemática financiera" at bounding box center [392, 661] width 588 height 23
click at [674, 654] on div "Matemática financiera" at bounding box center [392, 661] width 588 height 23
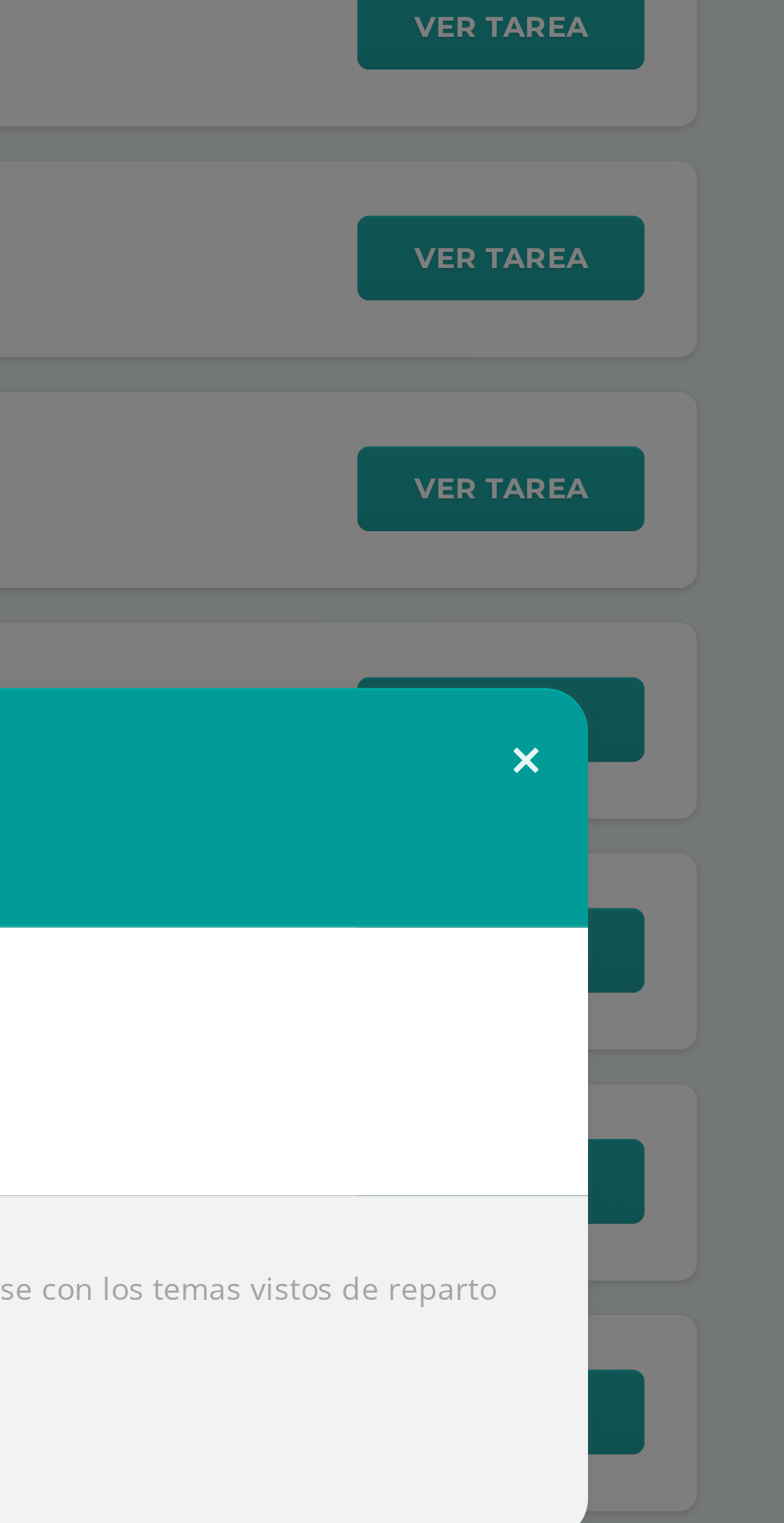
click at [695, 625] on button at bounding box center [689, 632] width 46 height 55
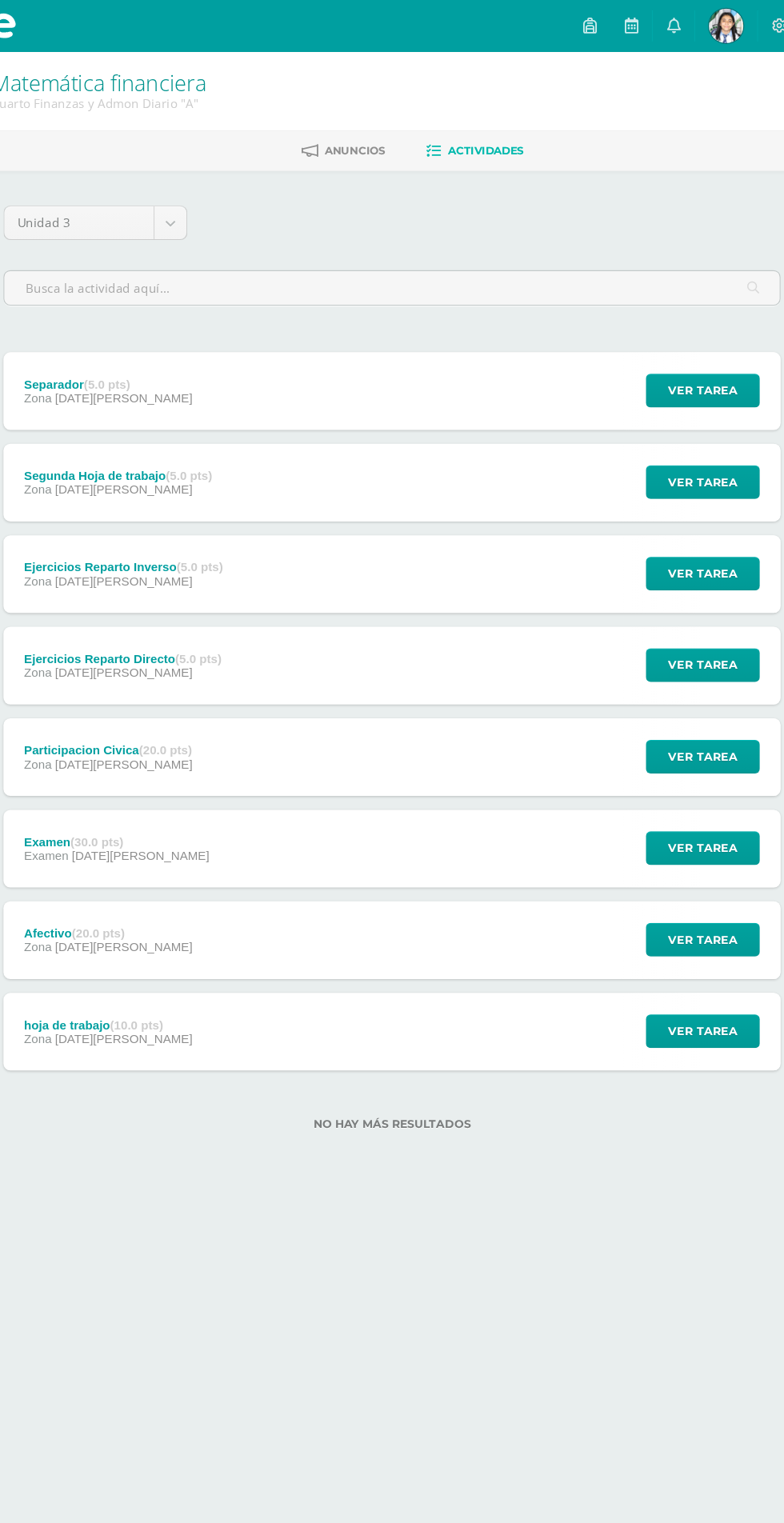
click at [519, 380] on div "Separador (5.0 pts) Zona 17 de Agosto Ver tarea Separador Matemática financiera…" at bounding box center [391, 362] width 720 height 72
